Goal: Navigation & Orientation: Find specific page/section

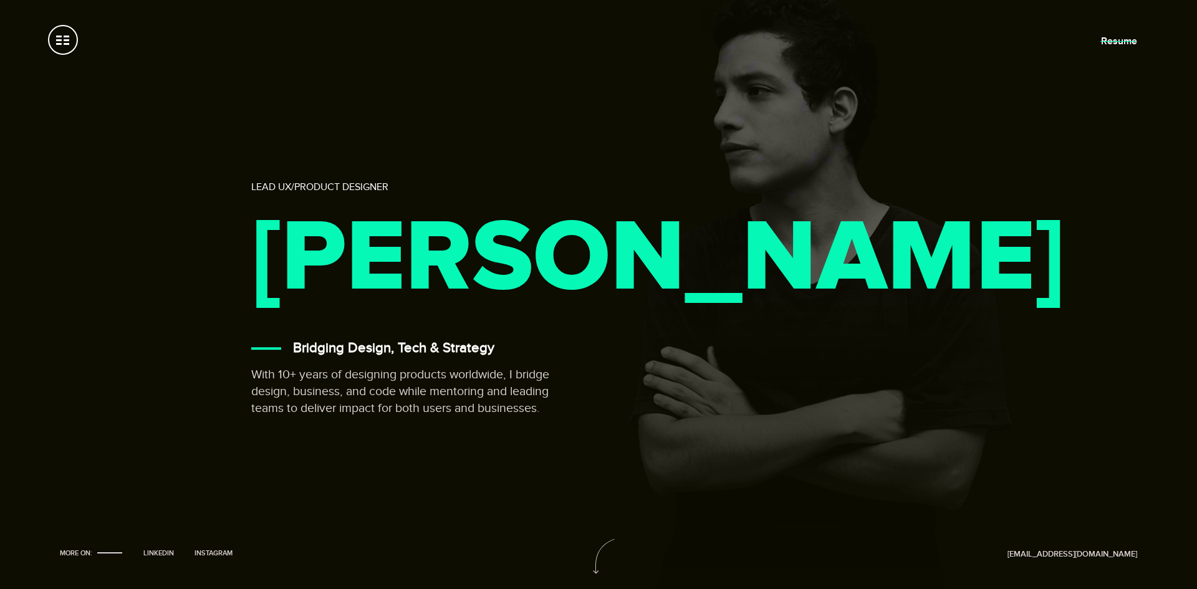
click at [1122, 41] on link "Resume" at bounding box center [1119, 41] width 36 height 12
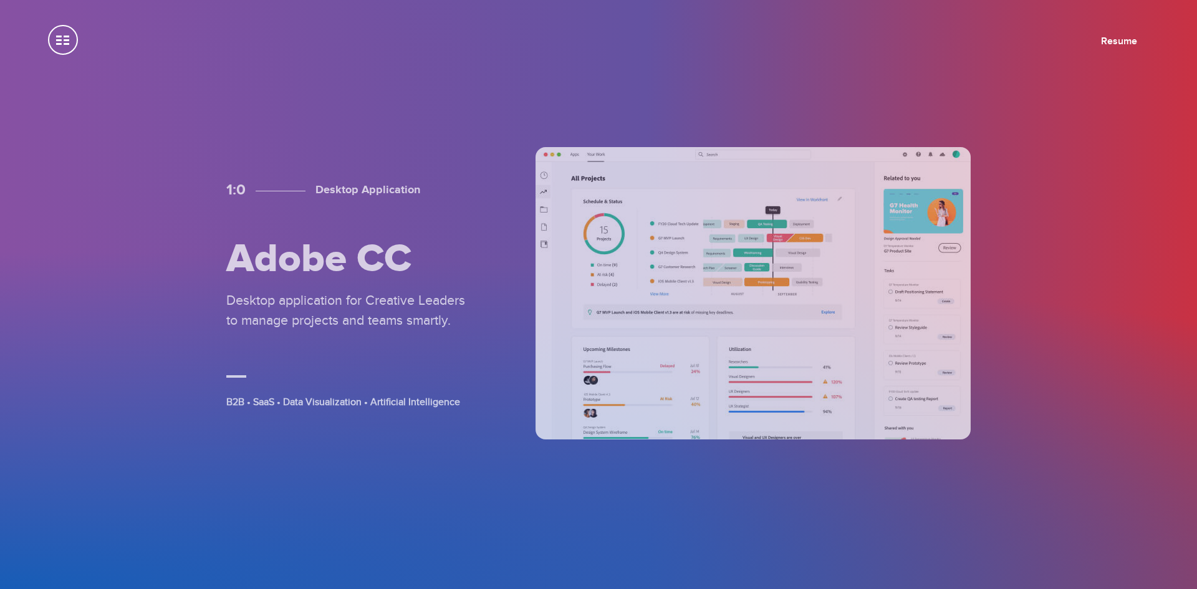
click at [70, 43] on span at bounding box center [63, 40] width 30 height 30
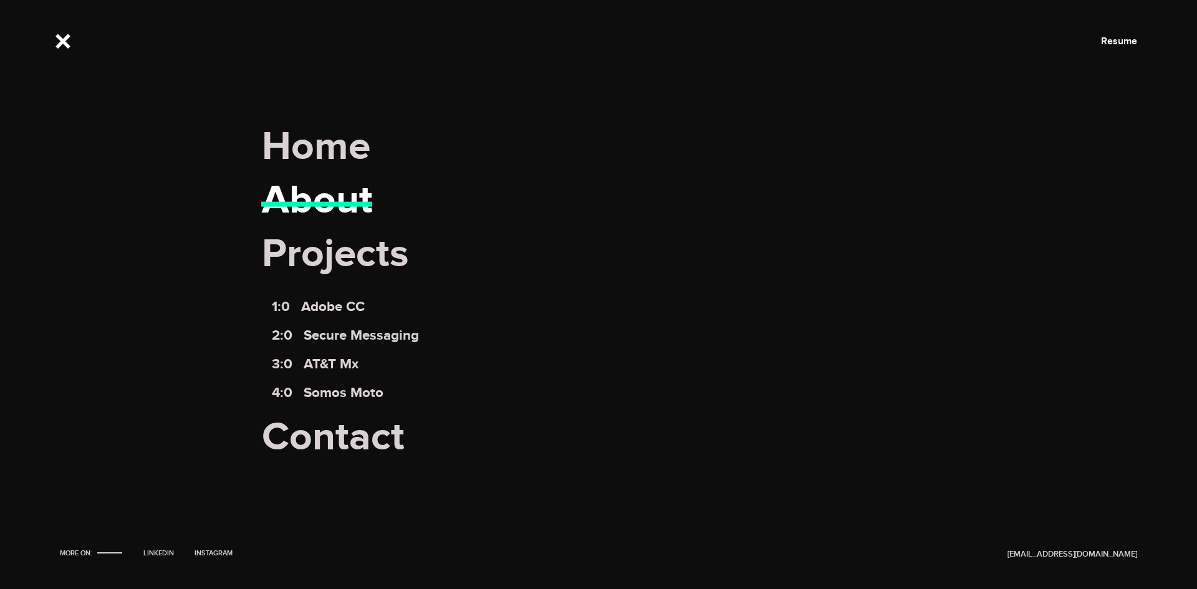
click at [296, 200] on link "About" at bounding box center [317, 200] width 111 height 49
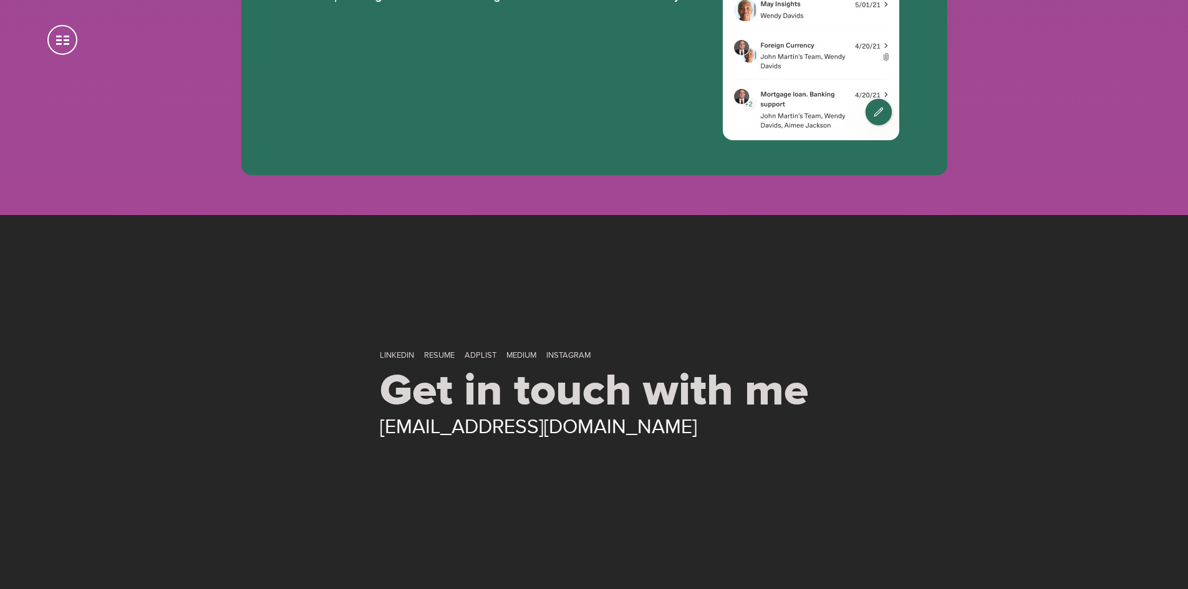
scroll to position [6976, 0]
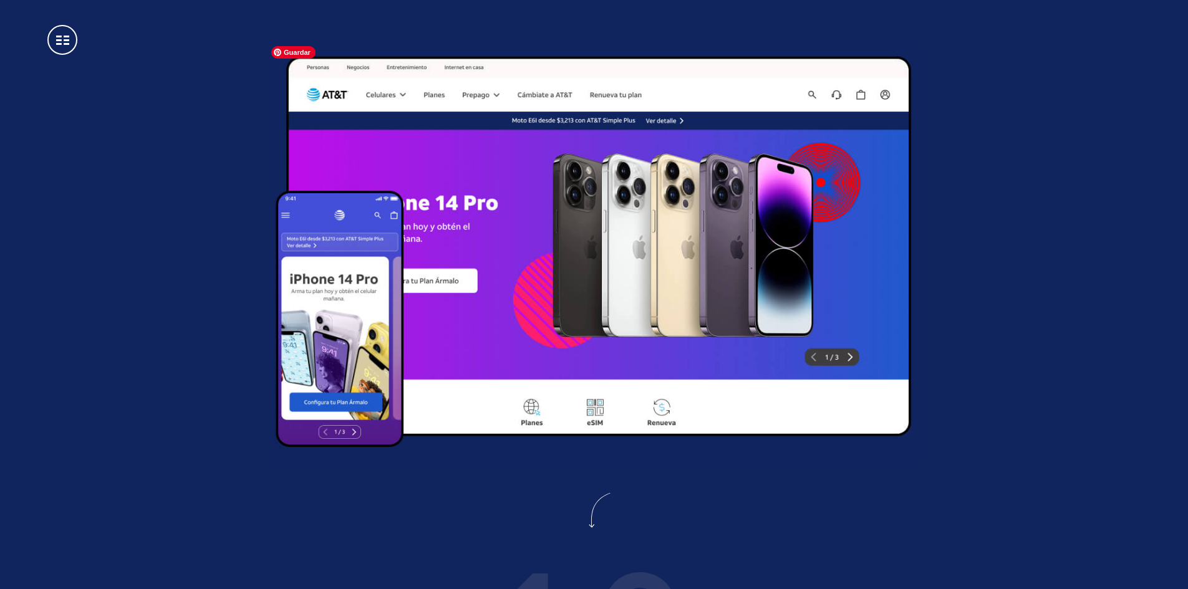
click at [766, 374] on img at bounding box center [594, 254] width 659 height 428
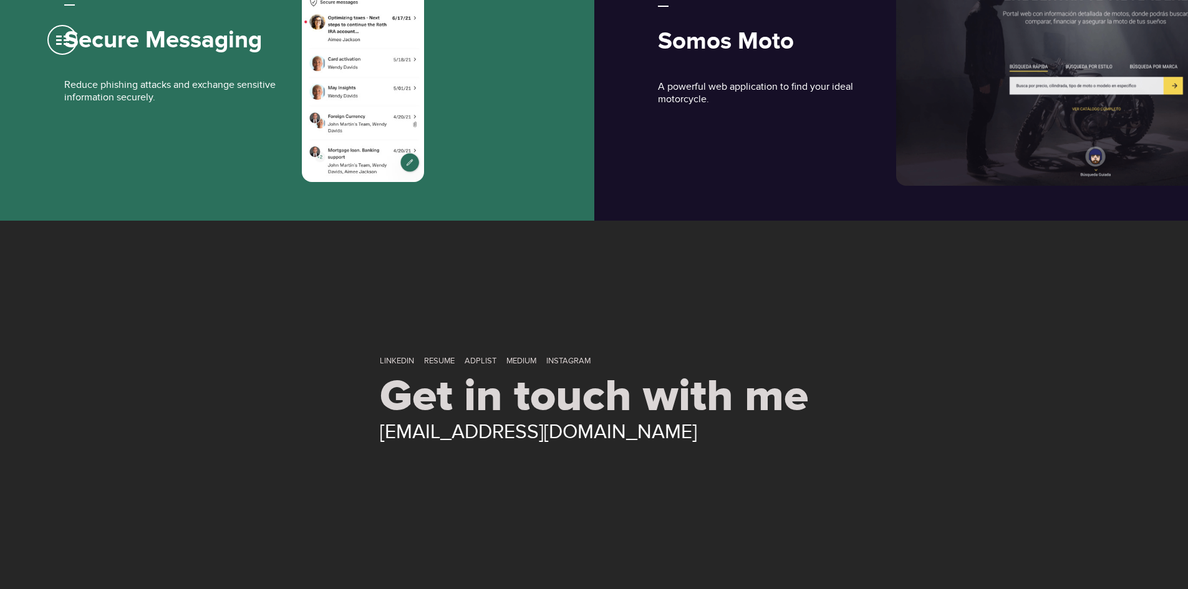
scroll to position [6450, 0]
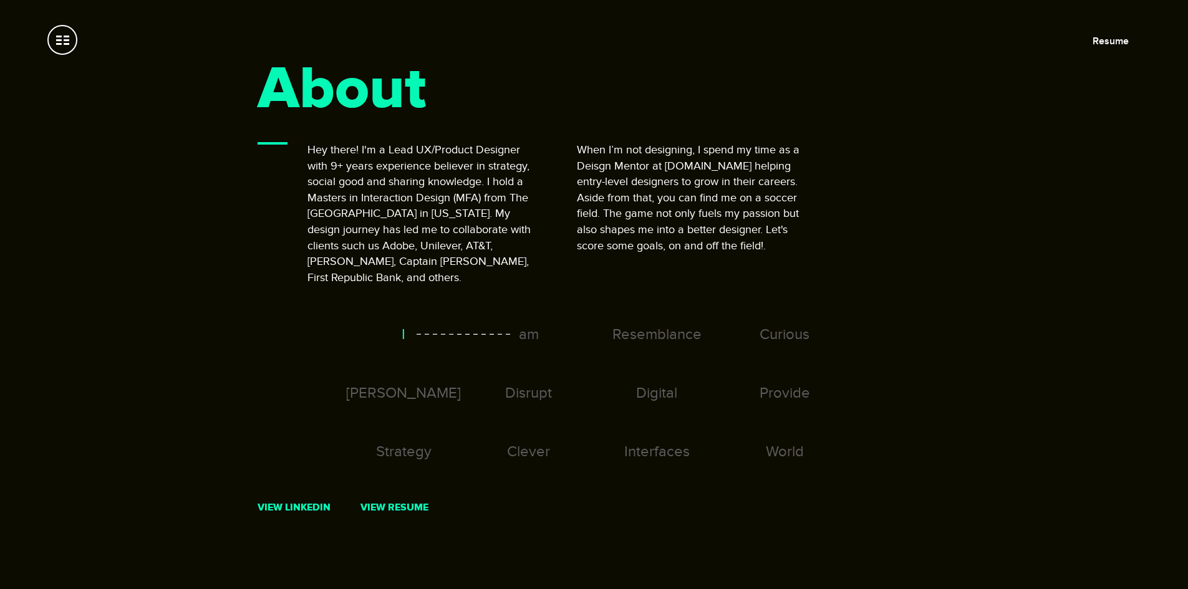
click at [62, 38] on span at bounding box center [62, 40] width 30 height 30
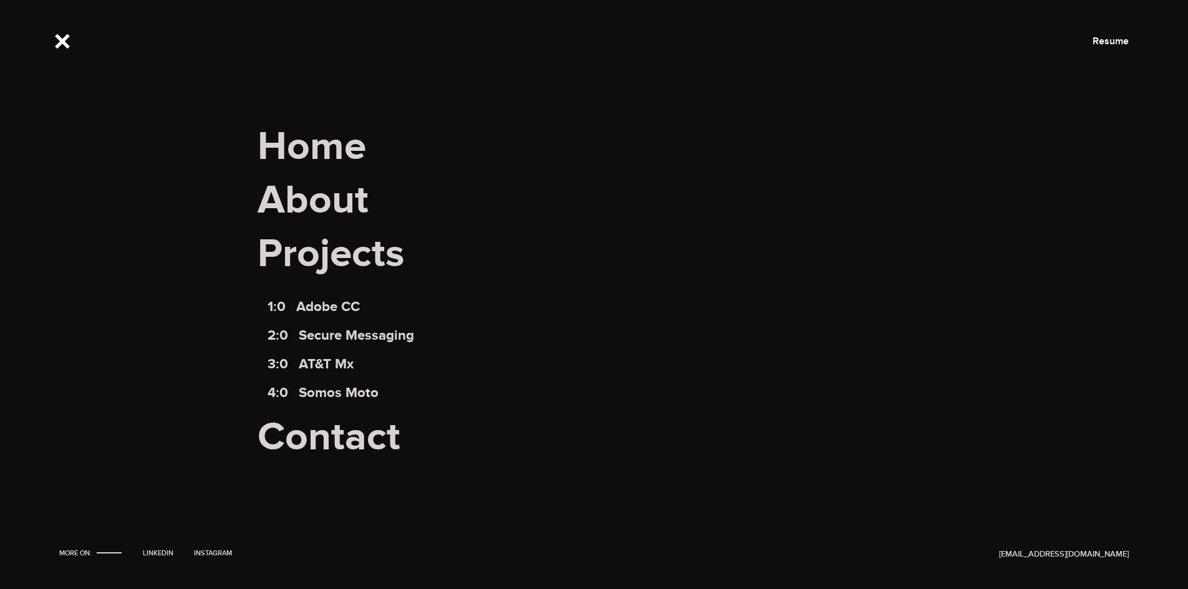
click at [349, 259] on span "Projects" at bounding box center [594, 263] width 673 height 69
click at [319, 157] on link "Home" at bounding box center [312, 146] width 109 height 49
